Goal: Task Accomplishment & Management: Use online tool/utility

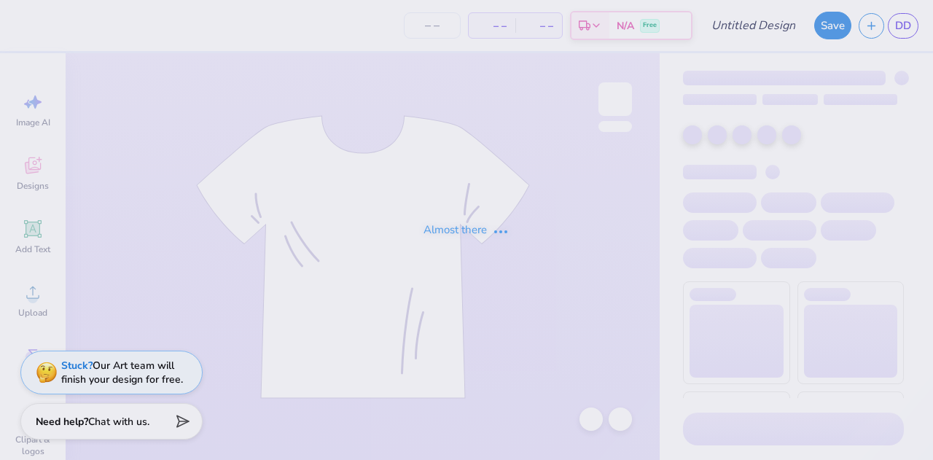
type input "Cute Floral baby blue"
type input "Blue and white mock neck"
type input "Blue and white stripes"
type input "50"
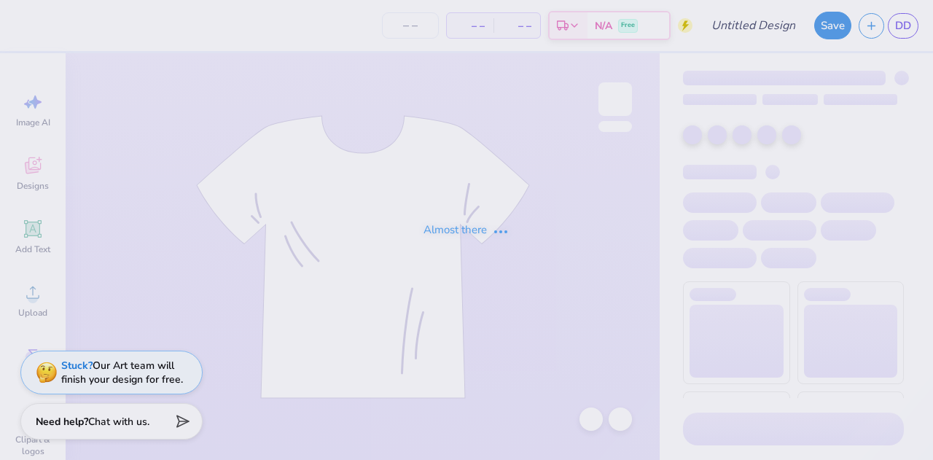
type input "Kappa hat"
type input "12"
type input "Blue and white stripes"
type input "50"
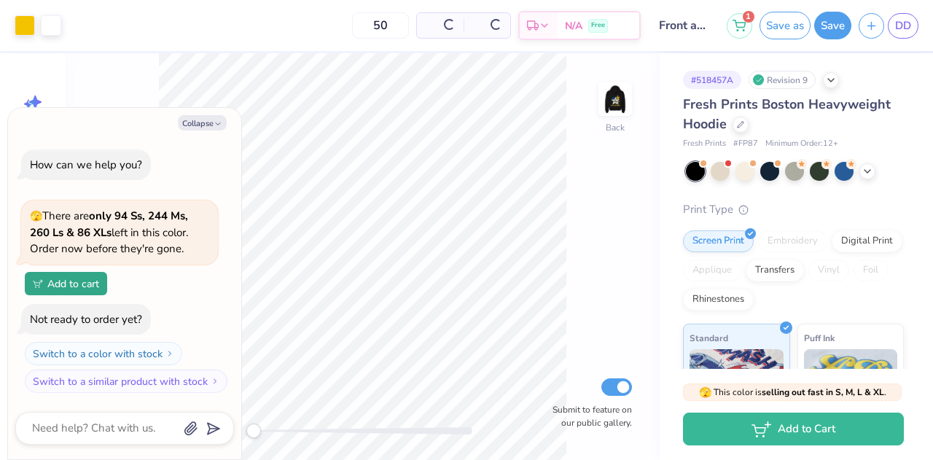
type textarea "x"
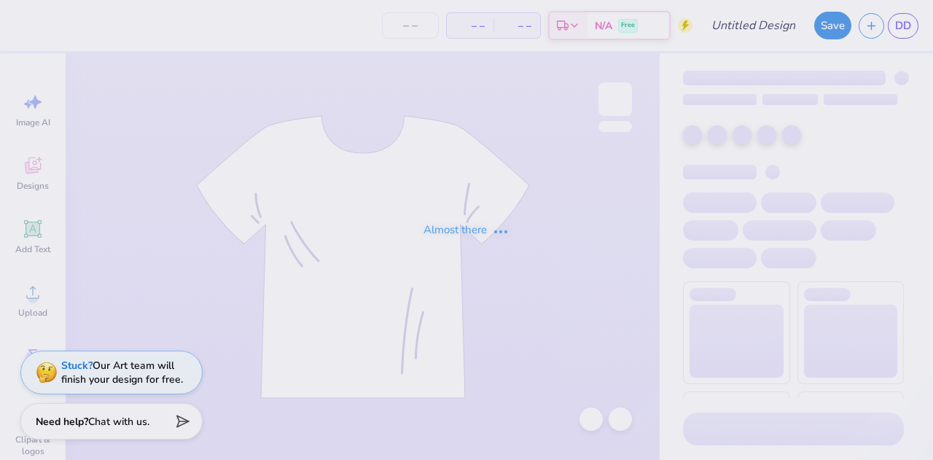
type input "Kappa hat"
type input "12"
